Goal: Information Seeking & Learning: Find specific fact

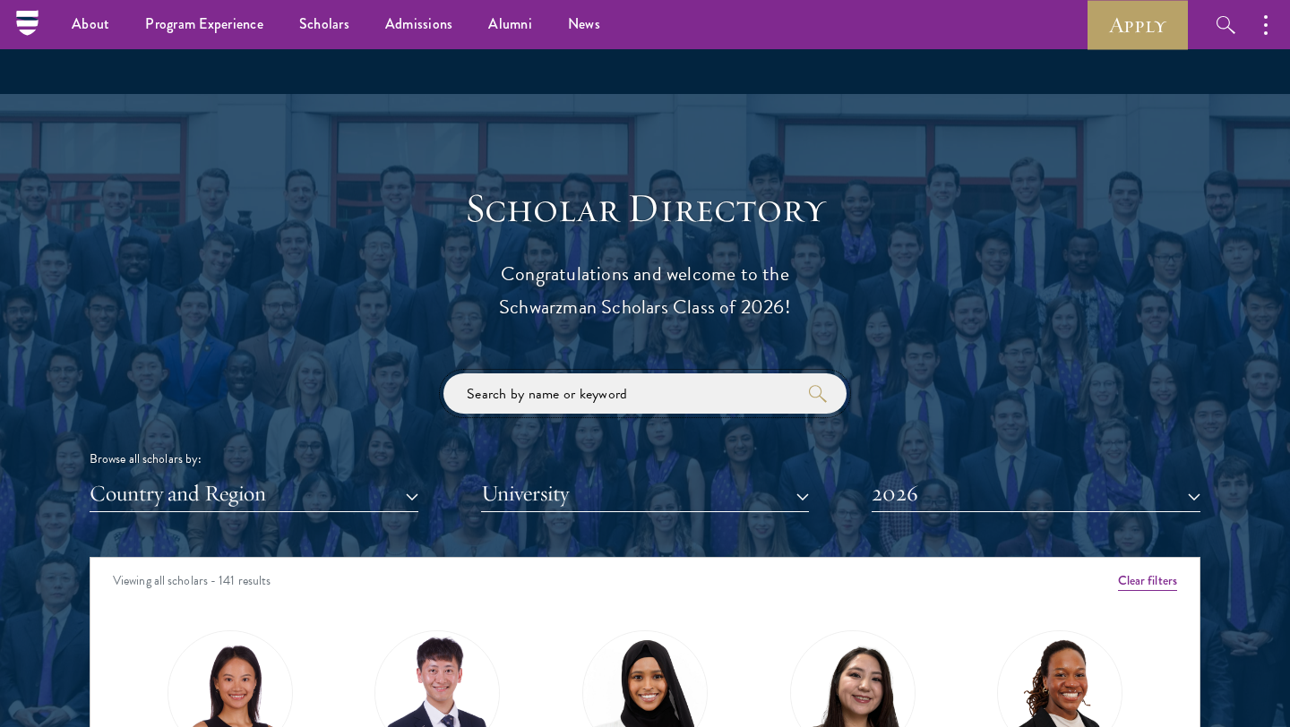
click at [579, 393] on input "search" at bounding box center [644, 394] width 403 height 40
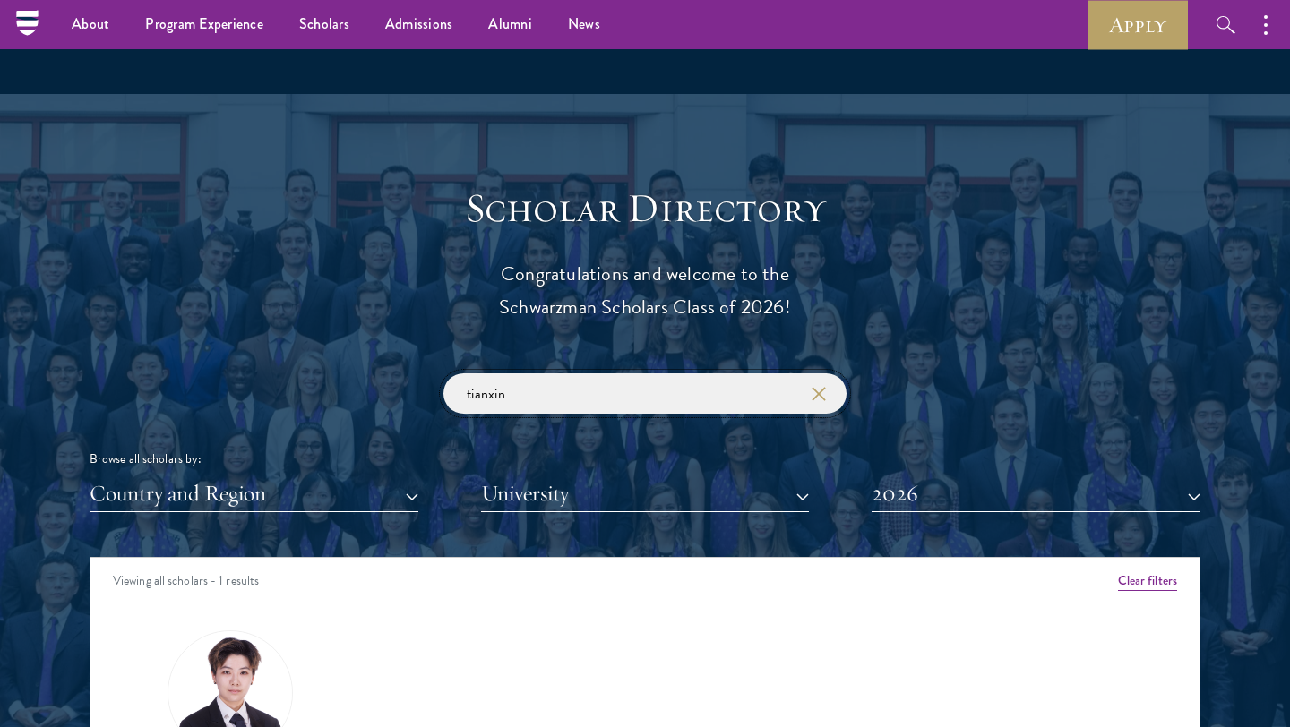
type input "tianxin"
click at [237, 636] on img at bounding box center [230, 693] width 136 height 136
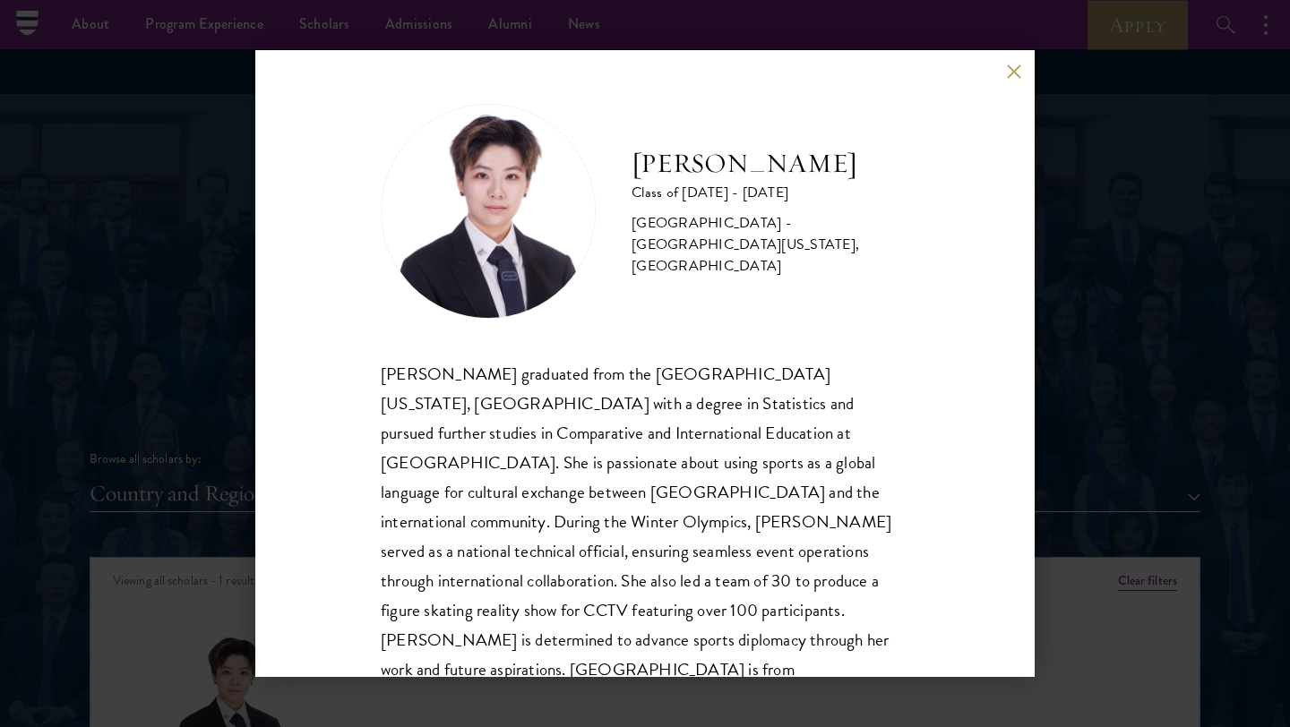
click at [615, 501] on div "[PERSON_NAME] graduated from the [GEOGRAPHIC_DATA][US_STATE], [GEOGRAPHIC_DATA]…" at bounding box center [645, 537] width 529 height 356
click at [565, 496] on div "[PERSON_NAME] graduated from the [GEOGRAPHIC_DATA][US_STATE], [GEOGRAPHIC_DATA]…" at bounding box center [645, 537] width 529 height 356
click at [563, 524] on div "[PERSON_NAME] graduated from the [GEOGRAPHIC_DATA][US_STATE], [GEOGRAPHIC_DATA]…" at bounding box center [645, 537] width 529 height 356
click at [546, 581] on div "[PERSON_NAME] graduated from the [GEOGRAPHIC_DATA][US_STATE], [GEOGRAPHIC_DATA]…" at bounding box center [645, 537] width 529 height 356
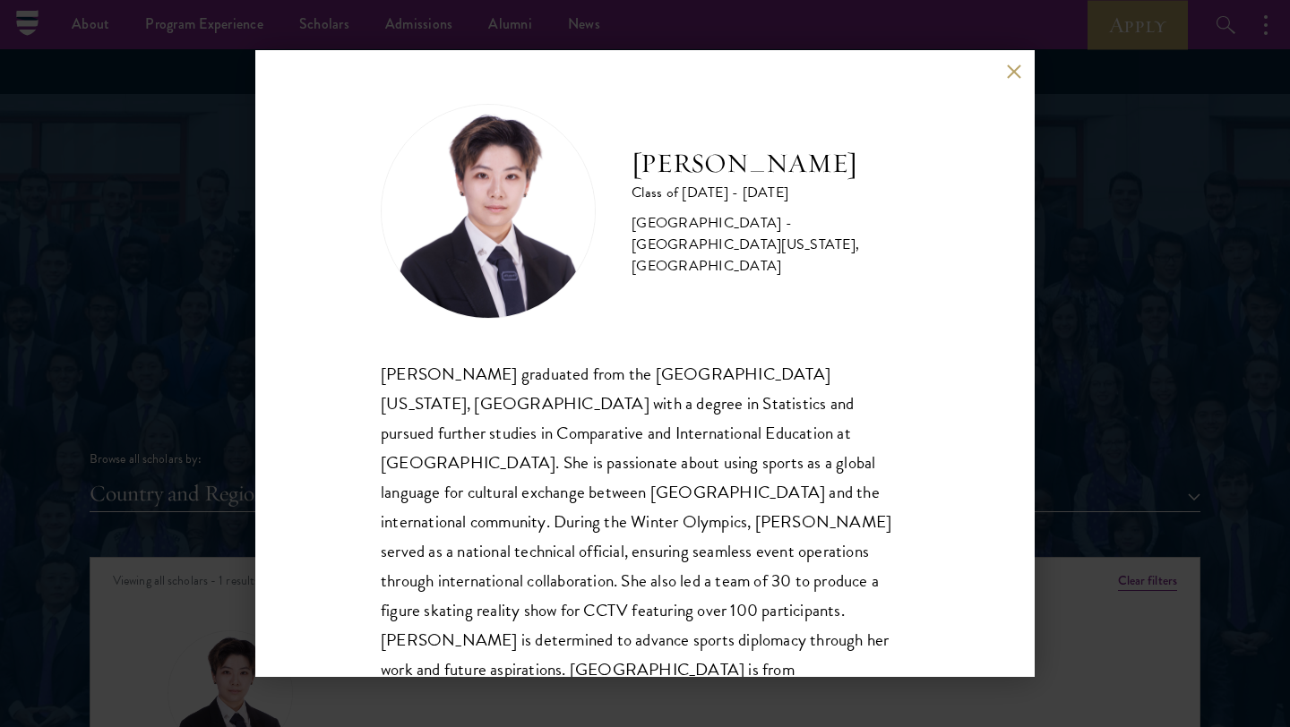
click at [546, 581] on div "[PERSON_NAME] graduated from the [GEOGRAPHIC_DATA][US_STATE], [GEOGRAPHIC_DATA]…" at bounding box center [645, 537] width 529 height 356
click at [566, 579] on div "[PERSON_NAME] graduated from the [GEOGRAPHIC_DATA][US_STATE], [GEOGRAPHIC_DATA]…" at bounding box center [645, 537] width 529 height 356
click at [851, 417] on div "[PERSON_NAME] graduated from the [GEOGRAPHIC_DATA][US_STATE], [GEOGRAPHIC_DATA]…" at bounding box center [645, 537] width 529 height 356
click at [1017, 59] on div "[PERSON_NAME] Class of [DATE] - [DATE] [GEOGRAPHIC_DATA] - [GEOGRAPHIC_DATA][US…" at bounding box center [644, 363] width 779 height 627
click at [1007, 78] on button at bounding box center [1013, 71] width 15 height 15
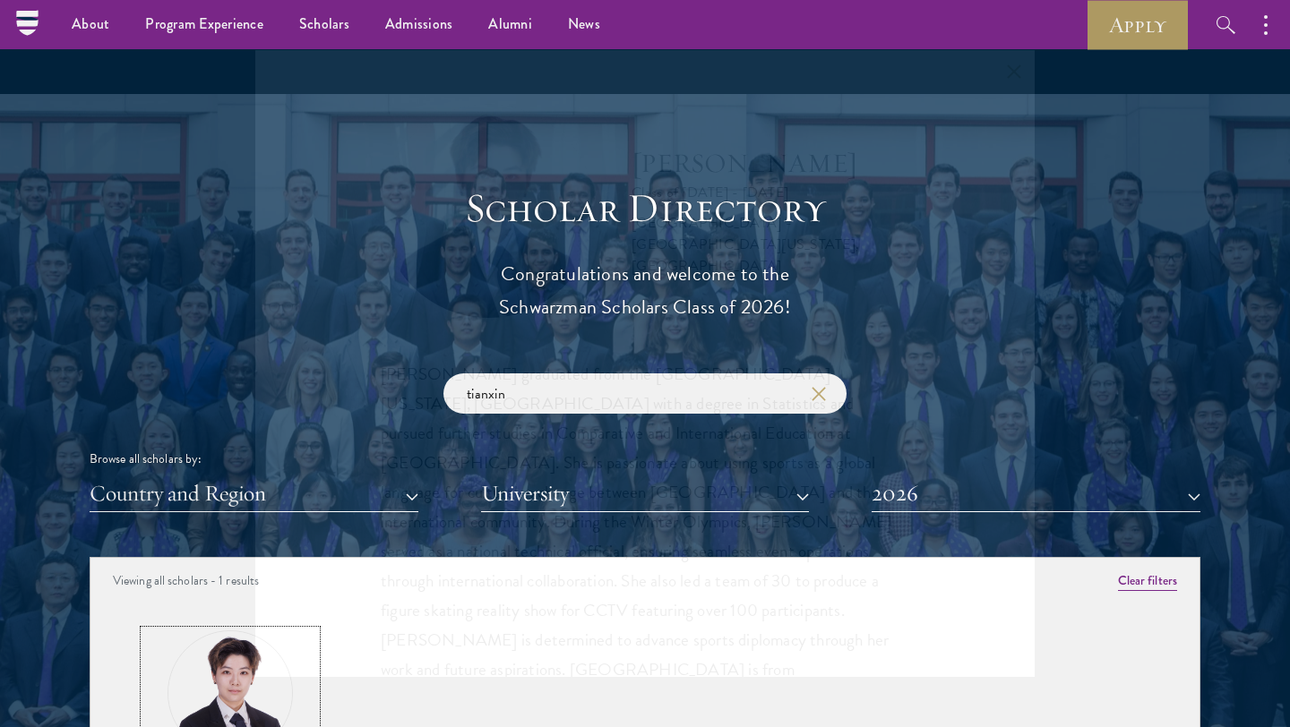
scroll to position [1988, 0]
